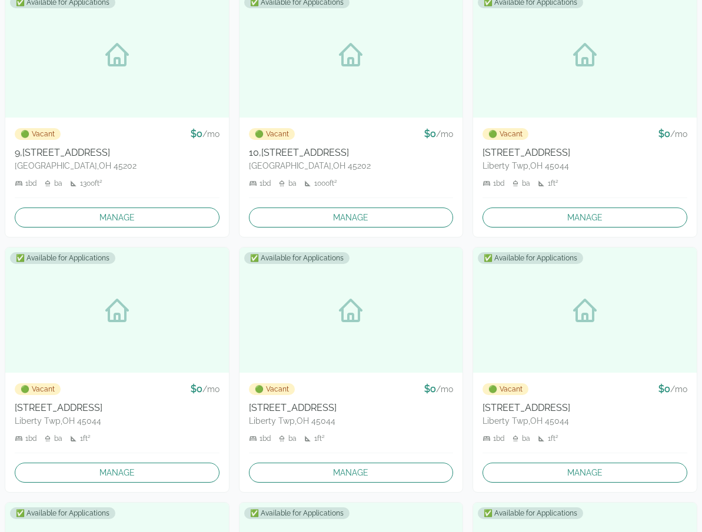
scroll to position [15251, 0]
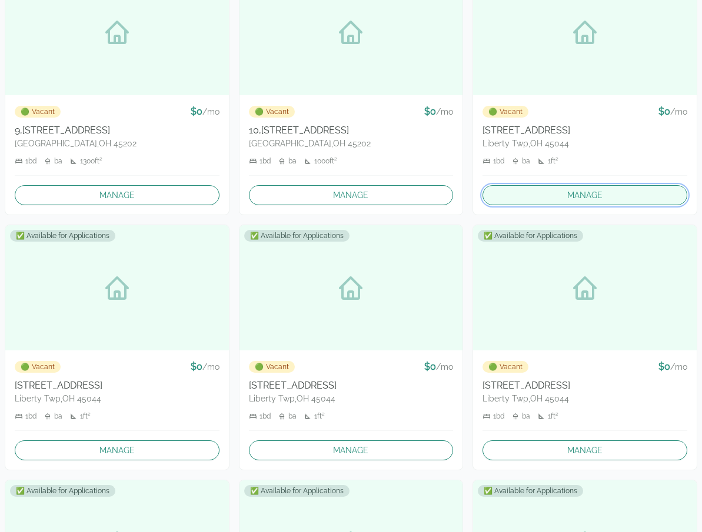
click at [564, 196] on link "Manage" at bounding box center [584, 195] width 205 height 20
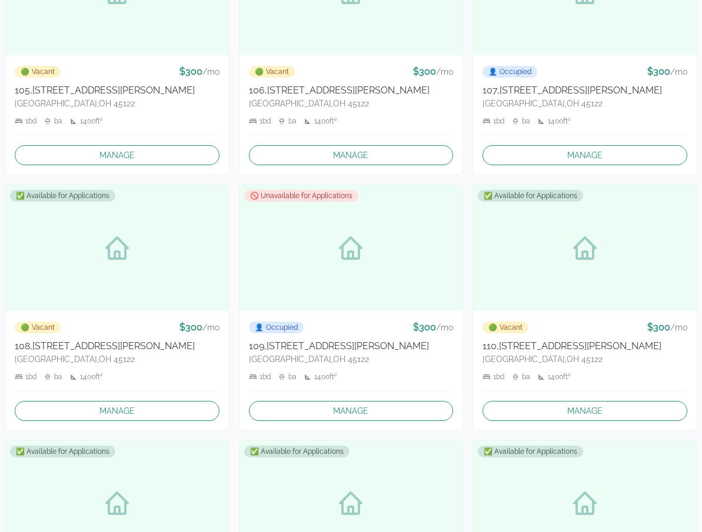
scroll to position [0, 0]
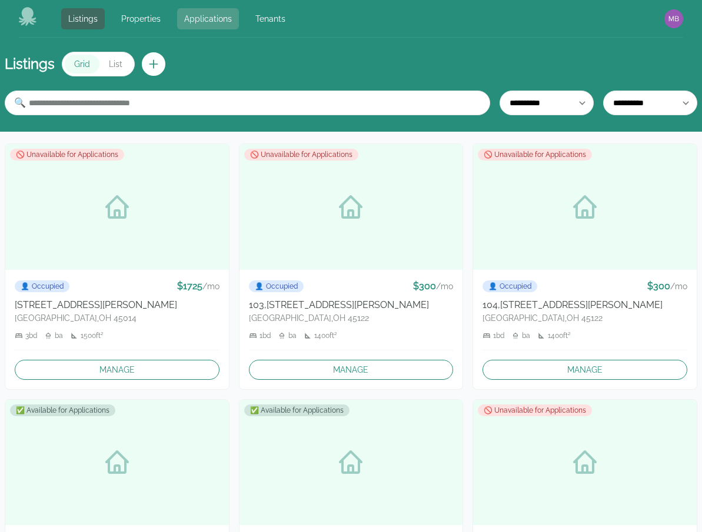
click at [228, 21] on link "Applications" at bounding box center [208, 18] width 62 height 21
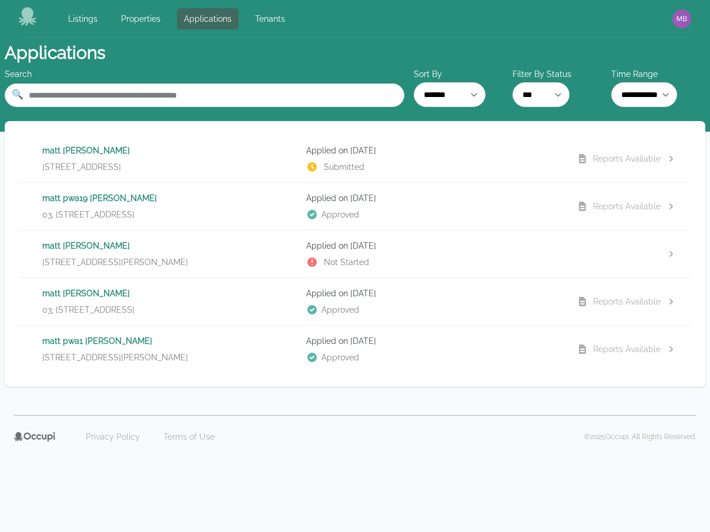
click at [262, 158] on div "[PERSON_NAME] [STREET_ADDRESS]" at bounding box center [169, 159] width 255 height 28
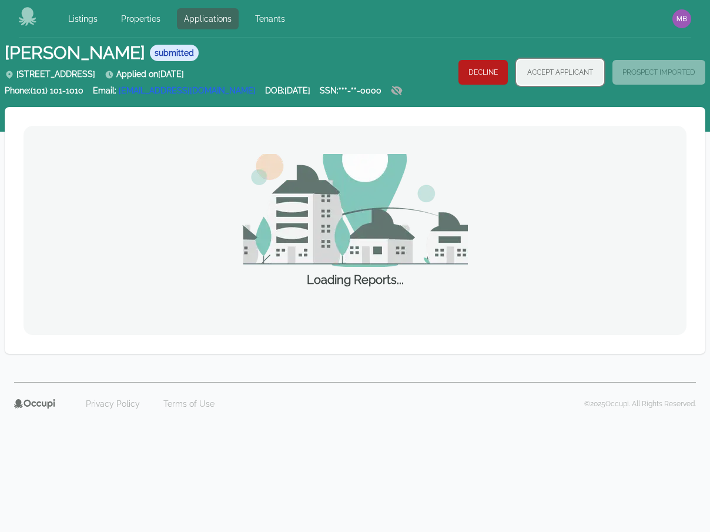
click at [556, 77] on button "Accept Applicant" at bounding box center [560, 72] width 86 height 25
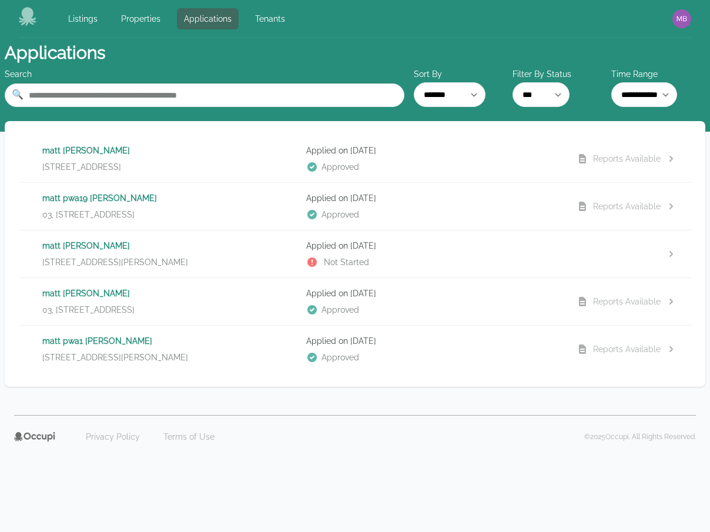
click at [520, 154] on p "Applied on [DATE]" at bounding box center [433, 151] width 255 height 12
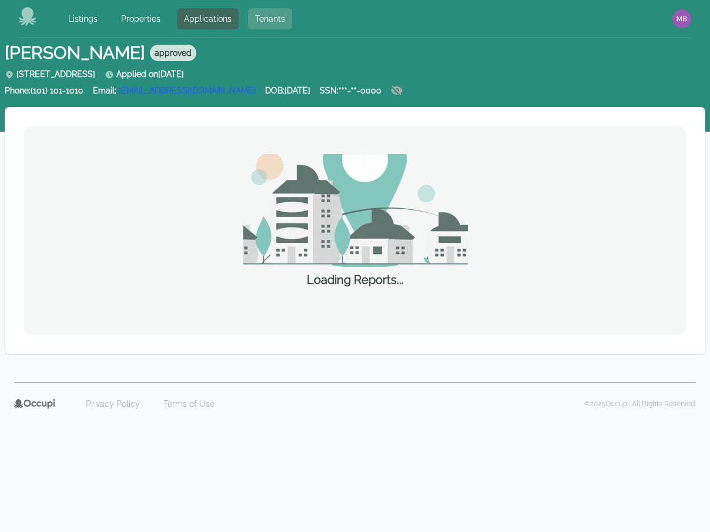
click at [272, 25] on link "Tenants" at bounding box center [270, 18] width 44 height 21
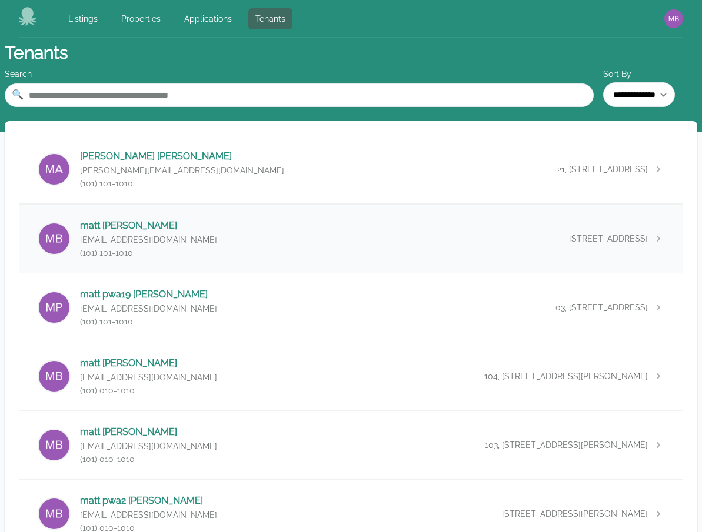
click at [318, 233] on div "[PERSON_NAME] [EMAIL_ADDRESS][DOMAIN_NAME] (101) 101-1010 [STREET_ADDRESS]" at bounding box center [351, 239] width 664 height 68
select select "*"
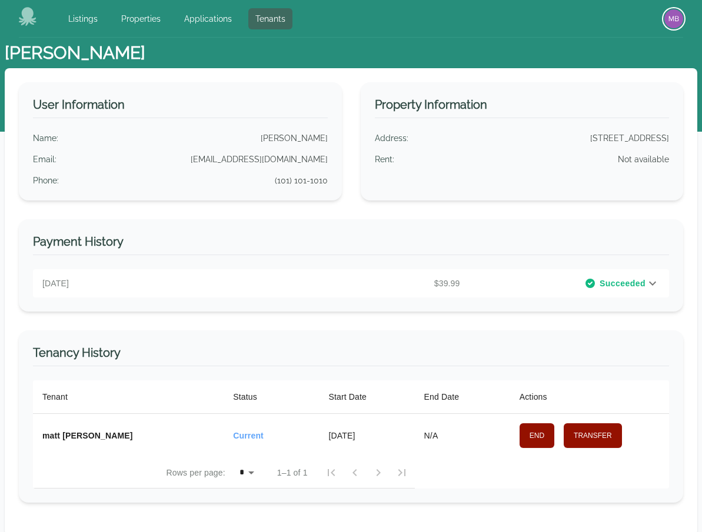
click at [670, 18] on img "button" at bounding box center [673, 18] width 19 height 19
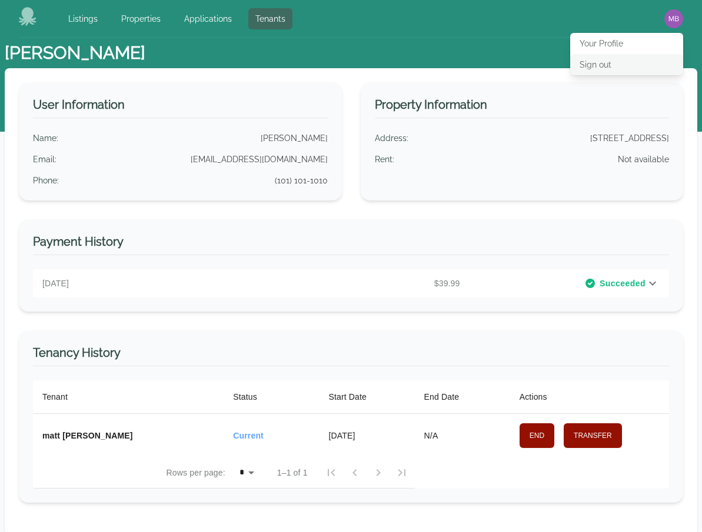
click at [620, 62] on button "Sign out" at bounding box center [626, 64] width 113 height 21
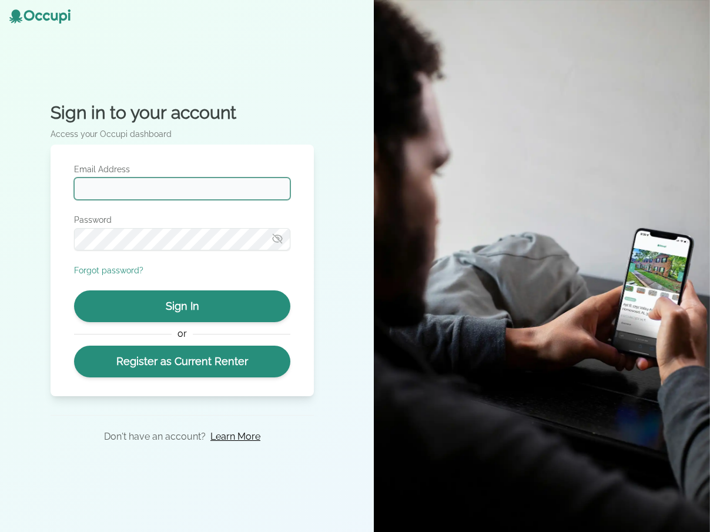
click at [273, 195] on input "Email Address" at bounding box center [182, 189] width 216 height 22
type input "**********"
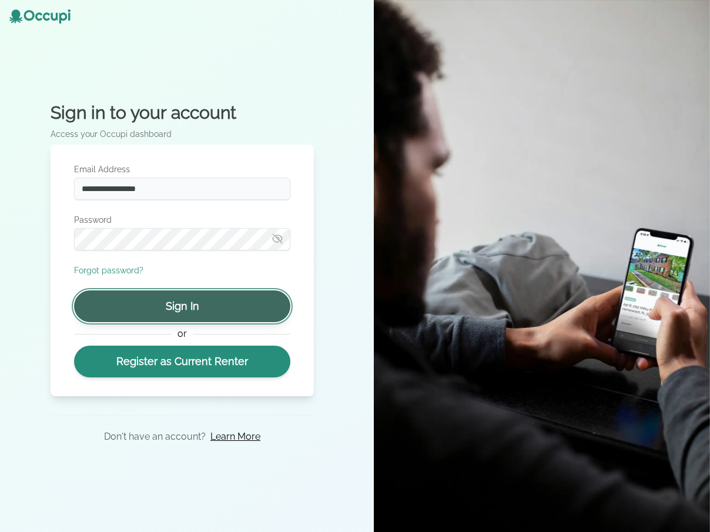
click at [177, 313] on button "Sign In" at bounding box center [182, 306] width 216 height 32
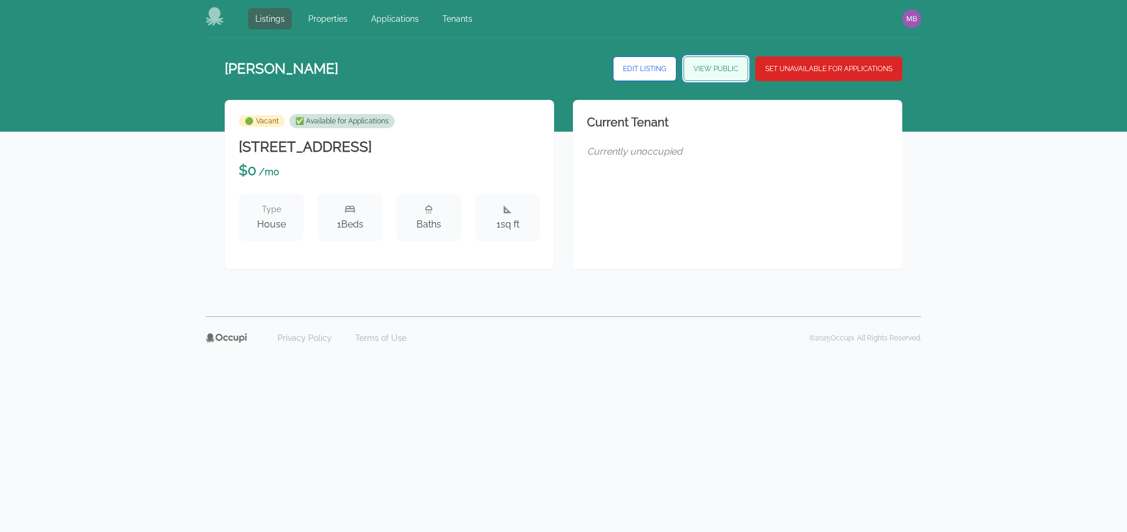
click at [710, 68] on link "View Public" at bounding box center [715, 68] width 65 height 25
